Goal: Task Accomplishment & Management: Use online tool/utility

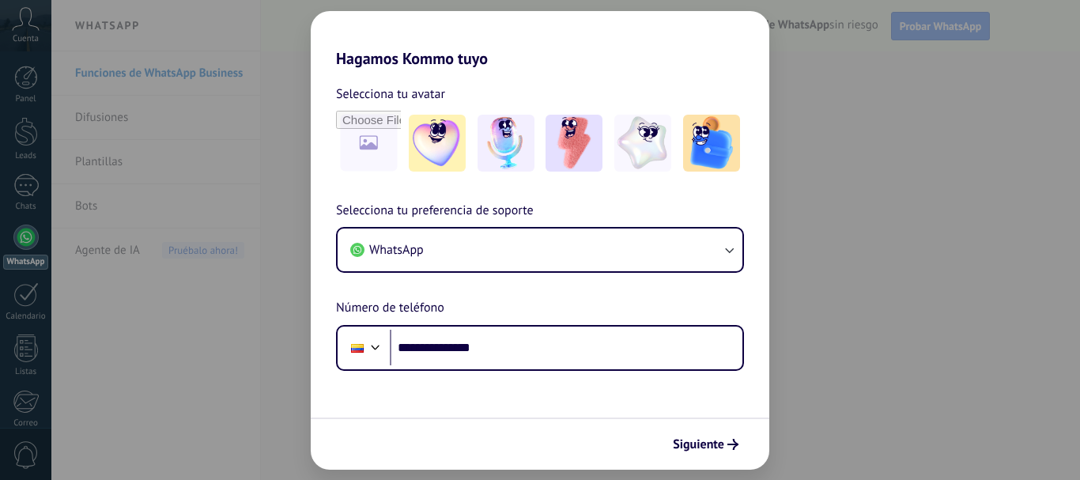
type input "**********"
click at [716, 444] on span "Siguiente" at bounding box center [698, 444] width 51 height 11
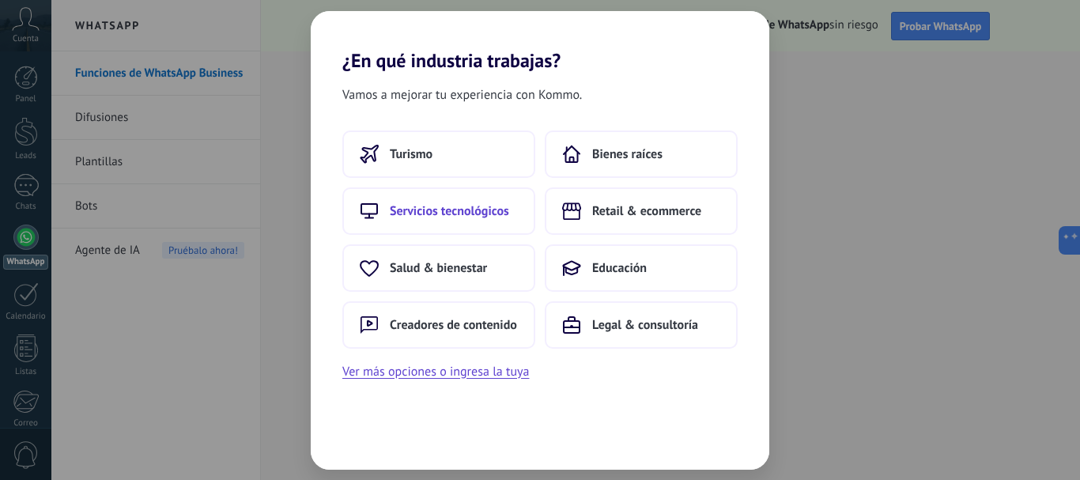
click at [423, 205] on span "Servicios tecnológicos" at bounding box center [449, 211] width 119 height 16
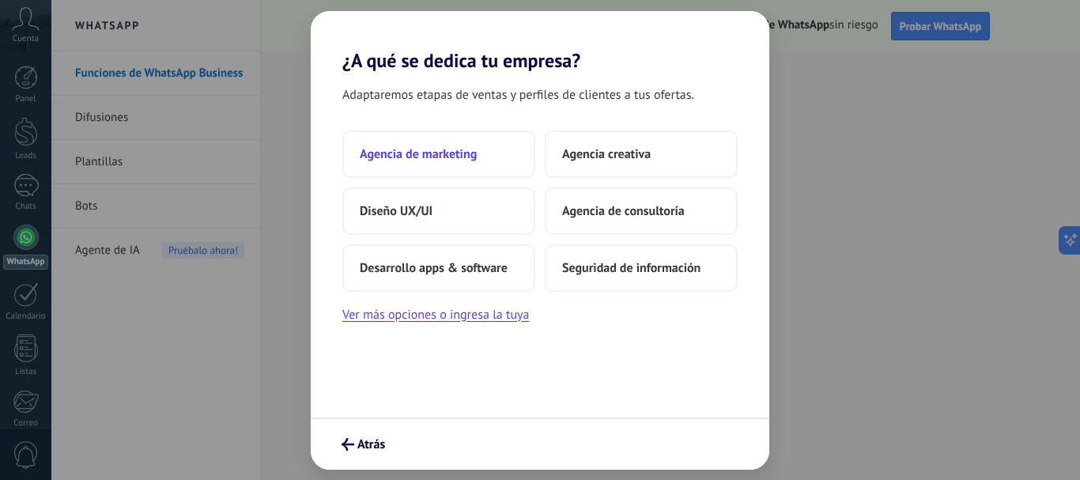
click at [424, 157] on span "Agencia de marketing" at bounding box center [418, 154] width 117 height 16
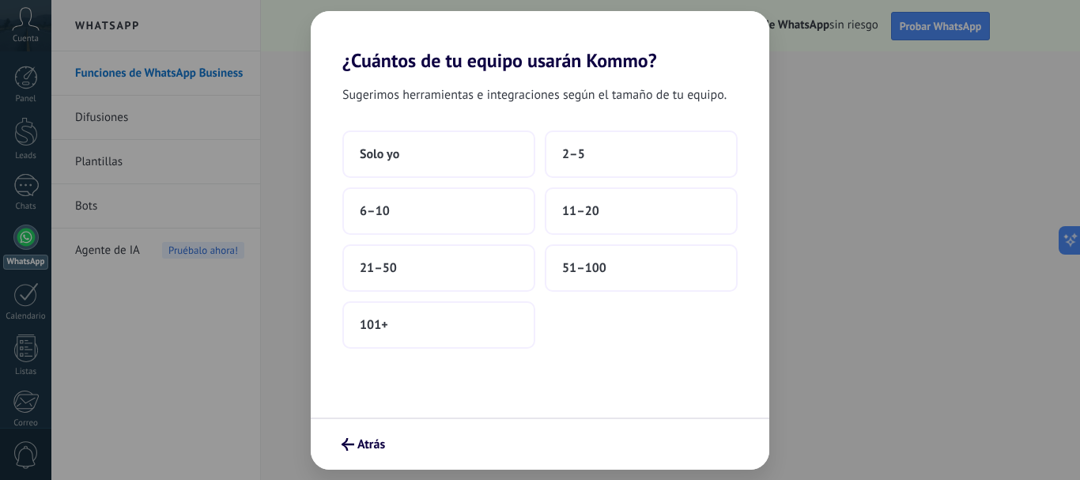
click at [424, 157] on button "Solo yo" at bounding box center [438, 153] width 193 height 47
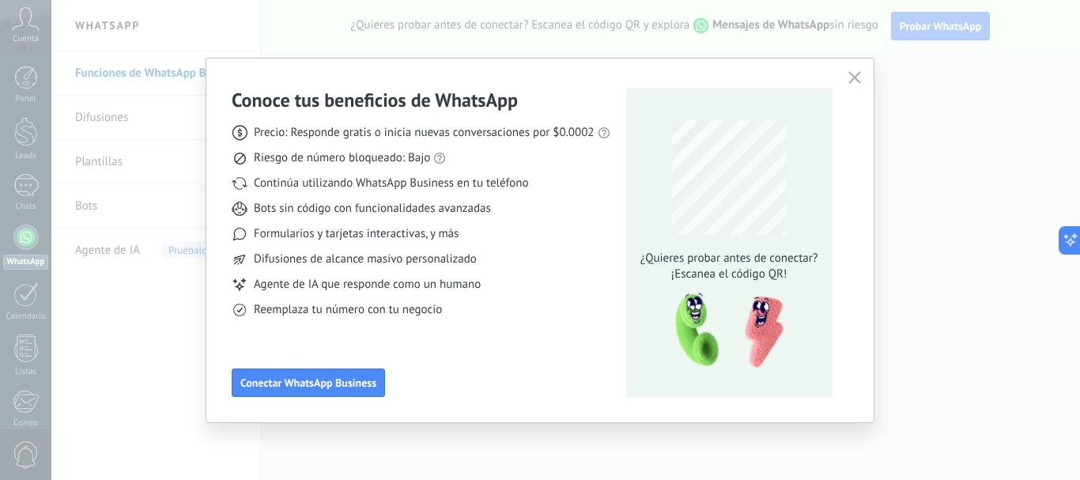
click at [848, 85] on span "button" at bounding box center [854, 78] width 13 height 14
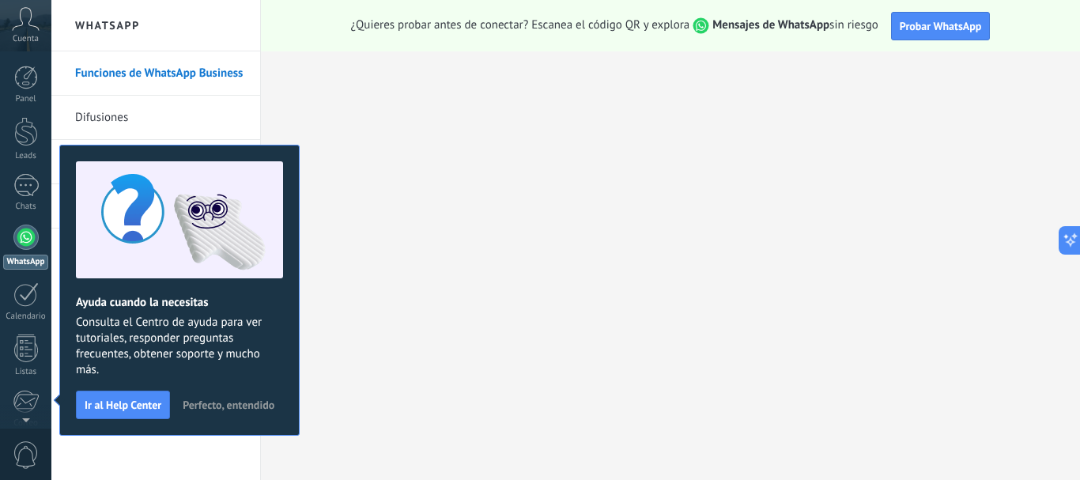
click at [32, 26] on use at bounding box center [26, 18] width 27 height 23
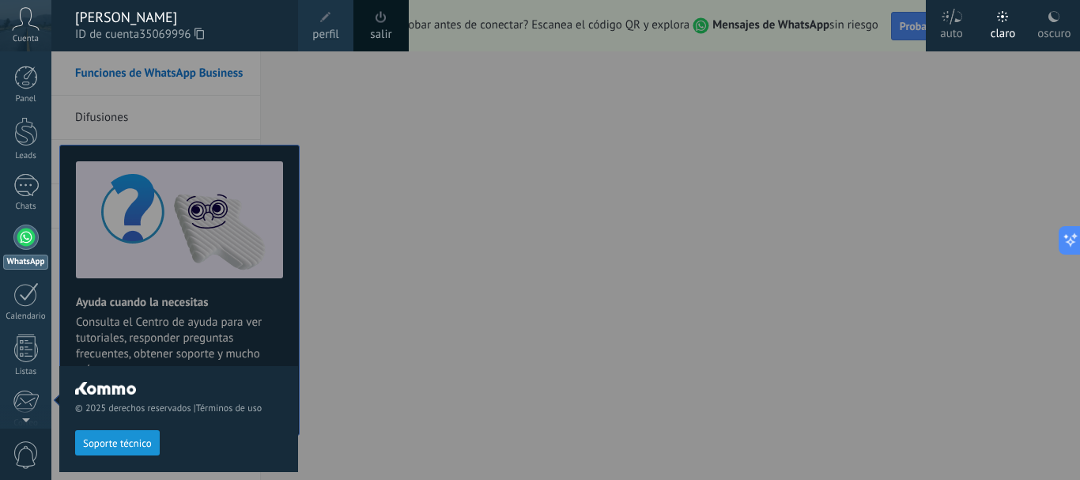
click at [341, 295] on div at bounding box center [591, 240] width 1080 height 480
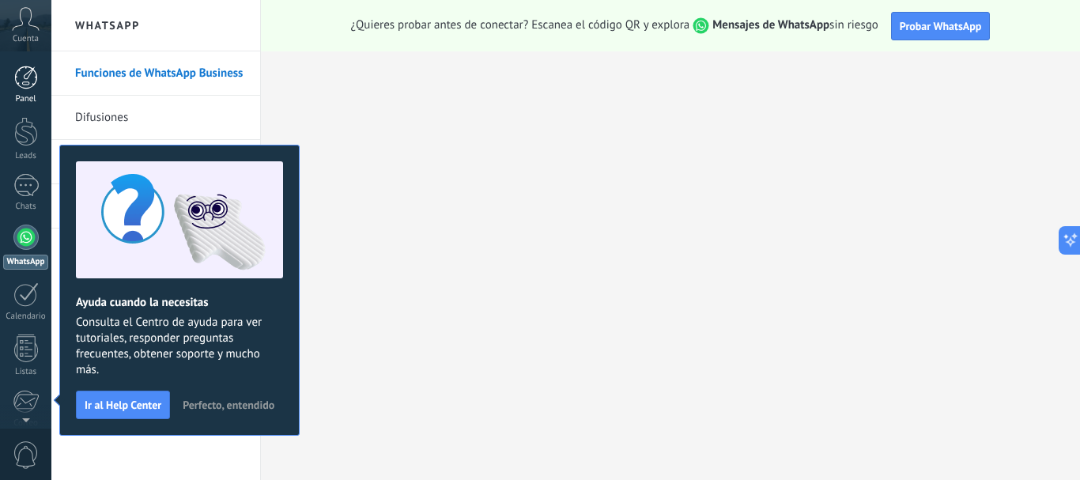
click at [28, 80] on div at bounding box center [26, 78] width 24 height 24
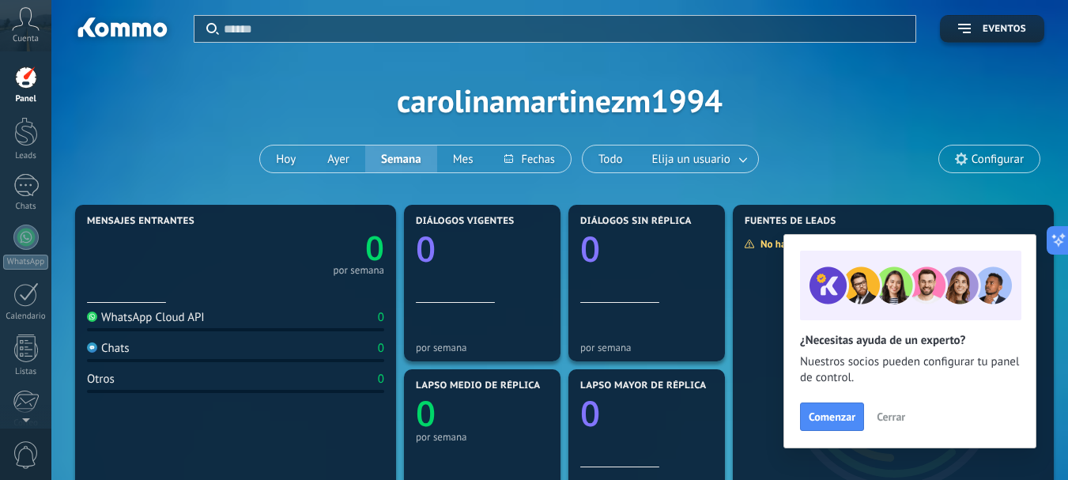
click at [893, 421] on span "Cerrar" at bounding box center [891, 416] width 28 height 11
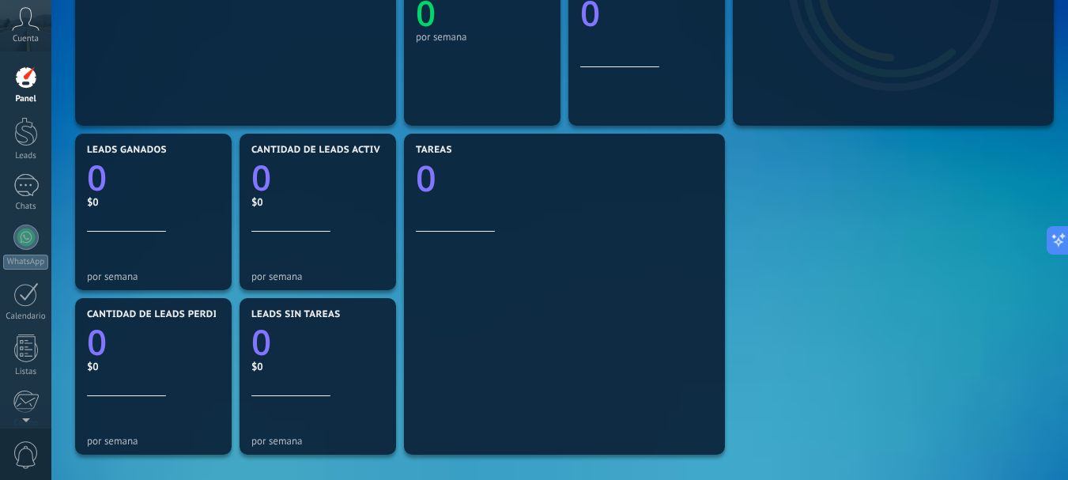
scroll to position [127, 0]
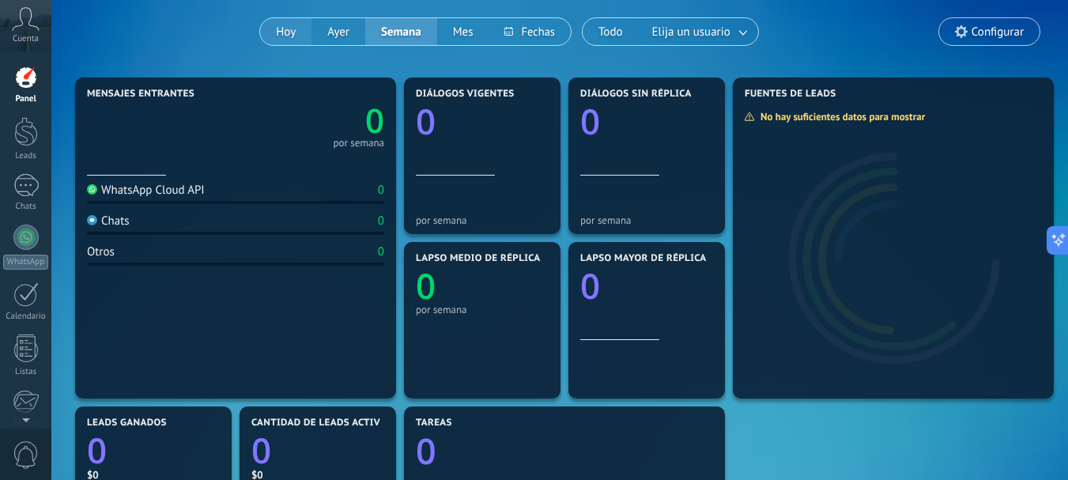
click at [286, 30] on button "Hoy" at bounding box center [285, 31] width 51 height 27
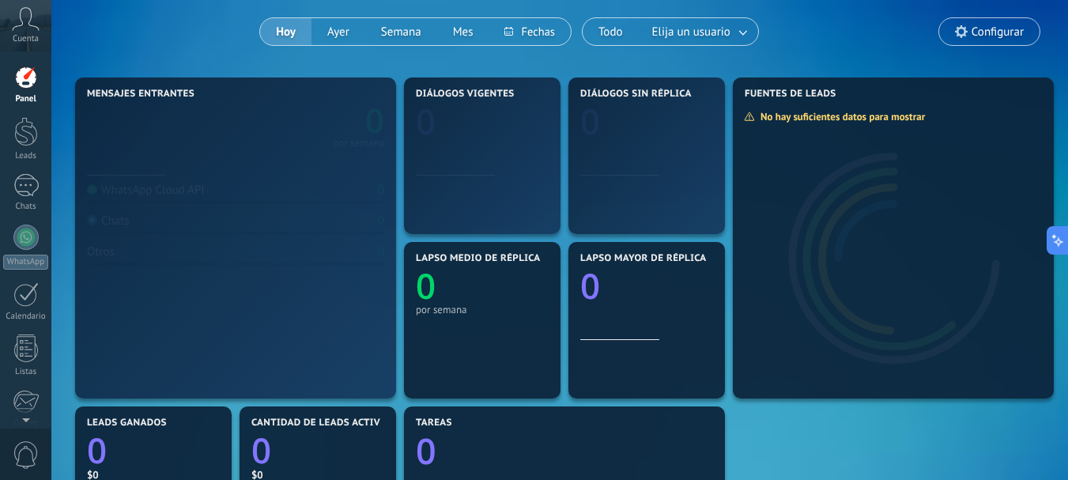
click at [17, 457] on span "0" at bounding box center [26, 455] width 27 height 28
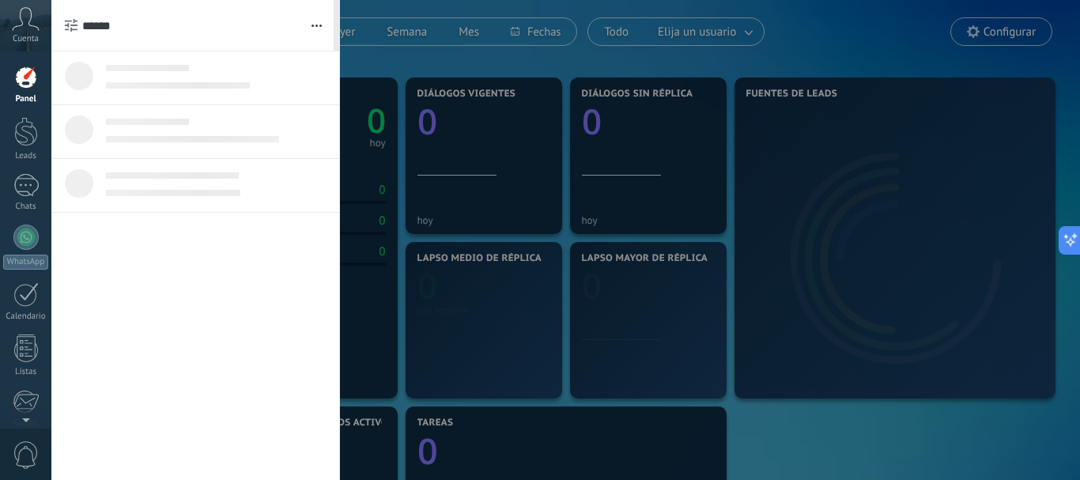
click at [275, 457] on div at bounding box center [195, 265] width 288 height 429
click at [490, 261] on div at bounding box center [540, 240] width 1080 height 480
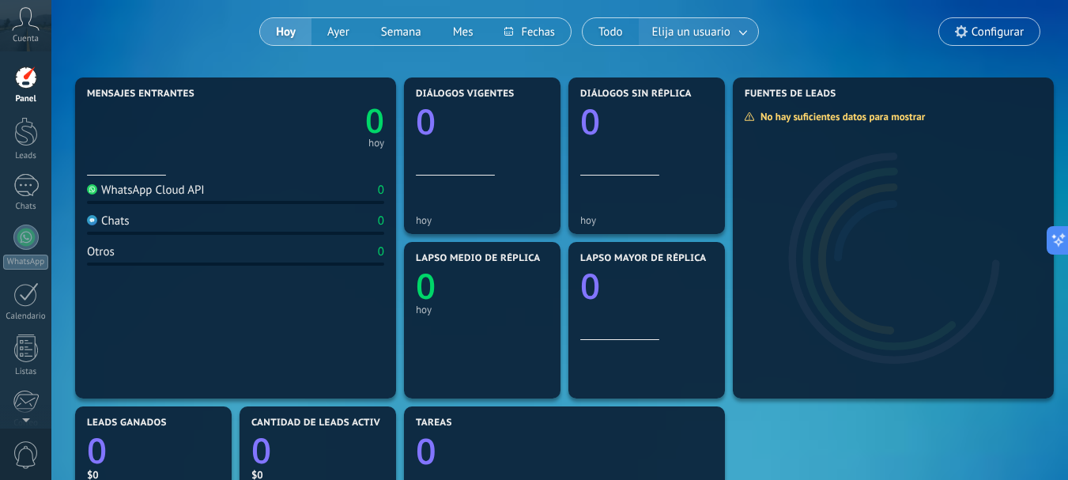
click at [682, 28] on span "Elija un usuario" at bounding box center [691, 31] width 85 height 21
